Goal: Task Accomplishment & Management: Use online tool/utility

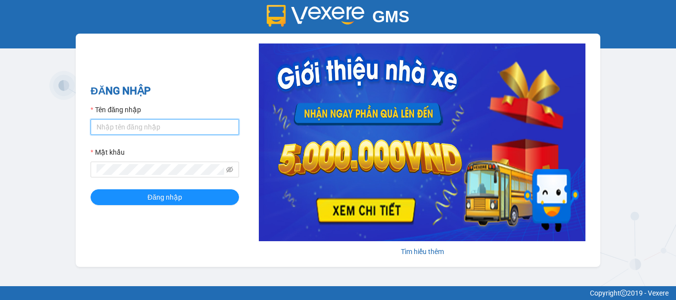
click at [159, 123] on input "Tên đăng nhập" at bounding box center [165, 127] width 148 height 16
type input "qnhu0962547335.vinhquang"
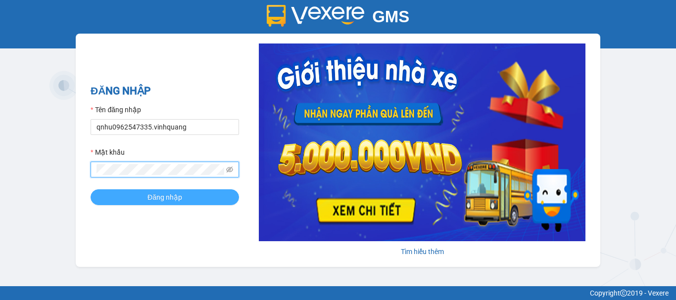
click at [200, 195] on button "Đăng nhập" at bounding box center [165, 197] width 148 height 16
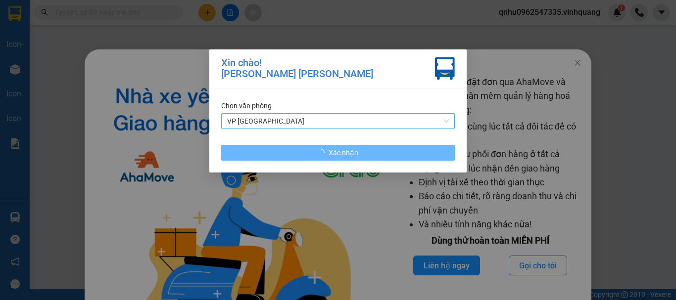
click at [349, 119] on span "VP [GEOGRAPHIC_DATA]" at bounding box center [338, 121] width 222 height 15
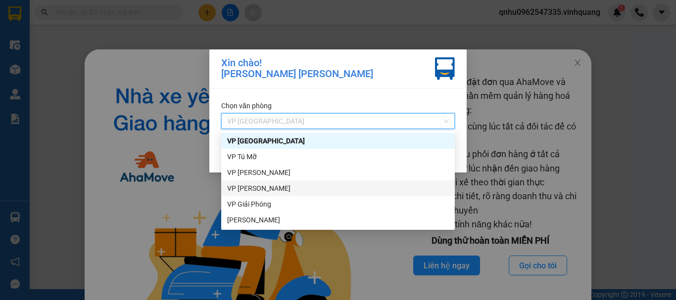
click at [283, 190] on div "VP [PERSON_NAME]" at bounding box center [338, 188] width 222 height 11
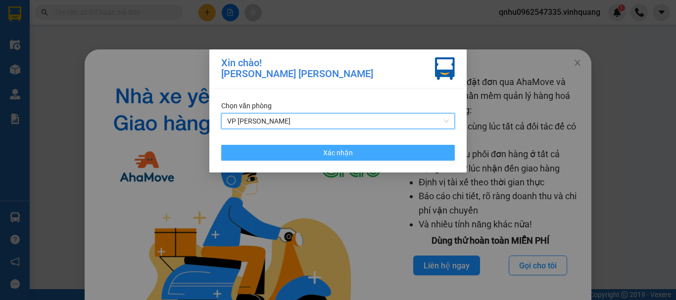
click at [319, 151] on button "Xác nhận" at bounding box center [337, 153] width 233 height 16
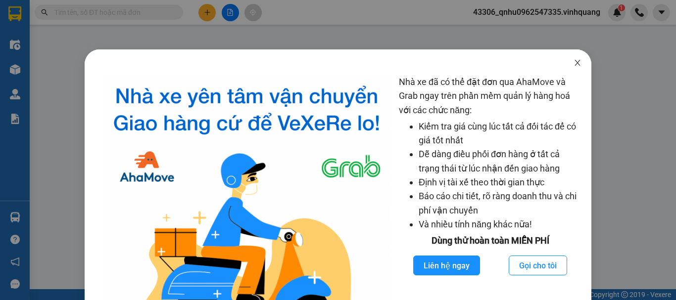
click at [387, 62] on icon "close" at bounding box center [577, 63] width 5 height 6
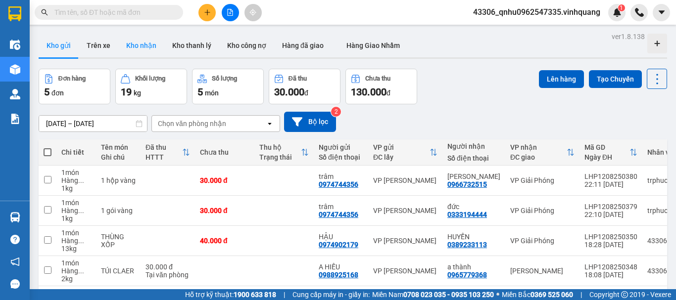
click at [151, 46] on button "Kho nhận" at bounding box center [141, 46] width 46 height 24
